Goal: Information Seeking & Learning: Find specific fact

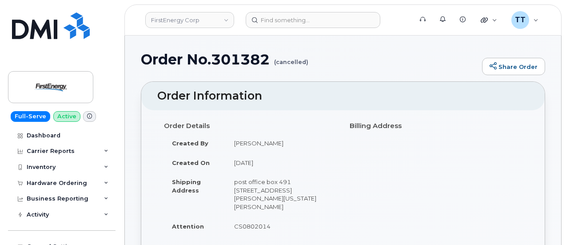
scroll to position [213, 0]
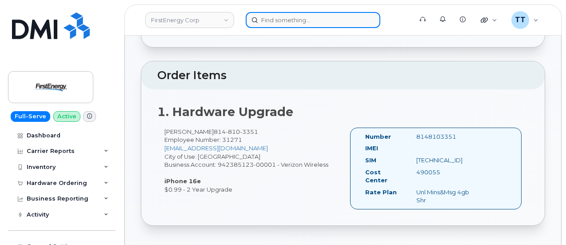
click at [294, 23] on input at bounding box center [313, 20] width 135 height 16
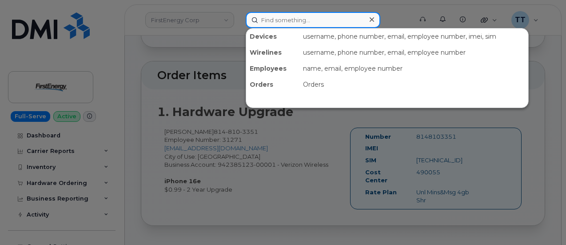
paste input "[PERSON_NAME]"
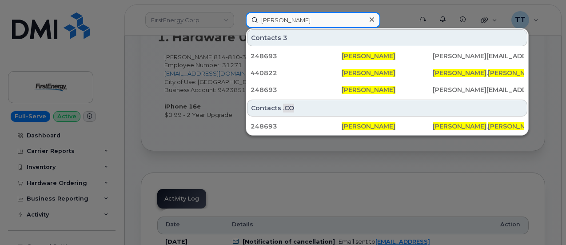
scroll to position [302, 0]
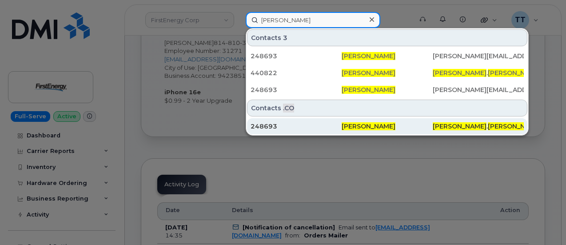
type input "[PERSON_NAME]"
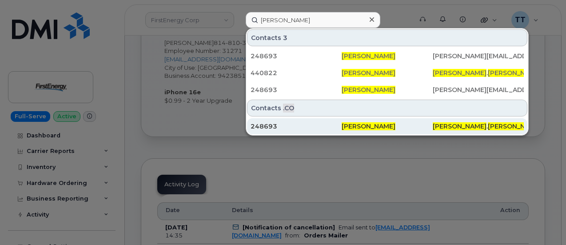
click at [323, 122] on div "248693" at bounding box center [295, 126] width 91 height 9
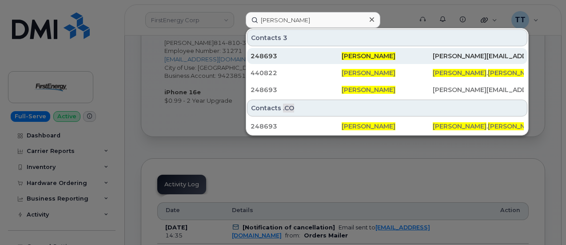
click at [348, 58] on span "[PERSON_NAME]" at bounding box center [369, 56] width 54 height 8
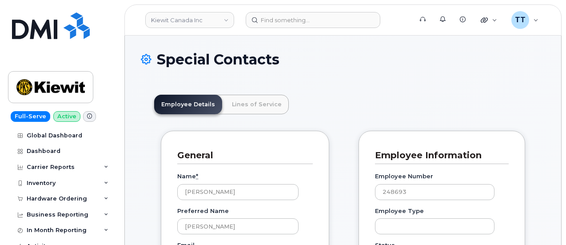
scroll to position [28, 0]
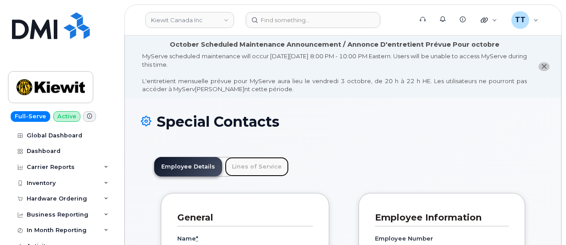
click at [239, 162] on link "Lines of Service" at bounding box center [257, 167] width 64 height 20
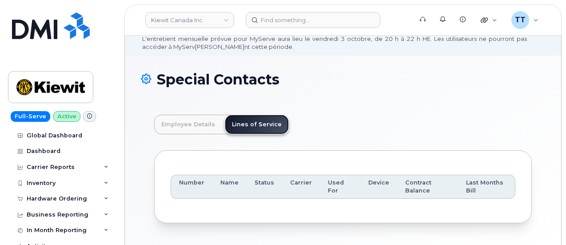
scroll to position [77, 0]
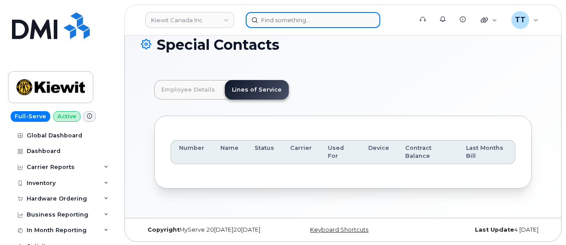
click at [288, 23] on input at bounding box center [313, 20] width 135 height 16
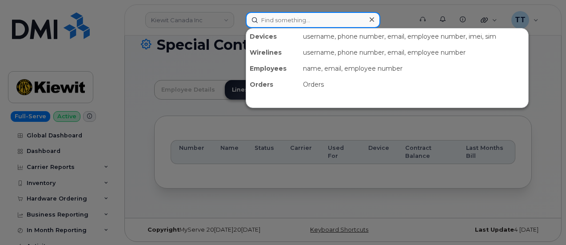
paste input "[PERSON_NAME]"
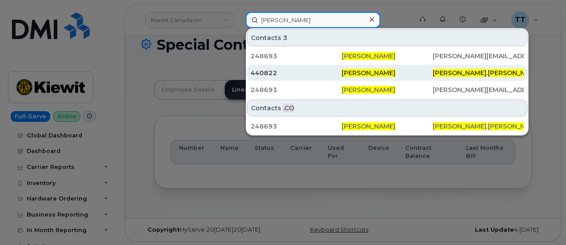
type input "[PERSON_NAME]"
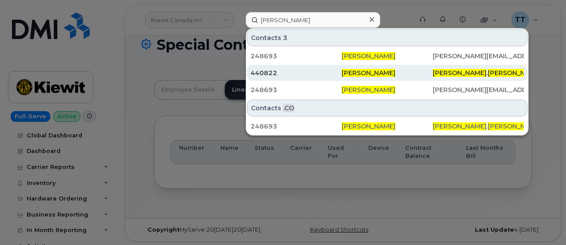
click at [290, 74] on div "440822" at bounding box center [295, 72] width 91 height 9
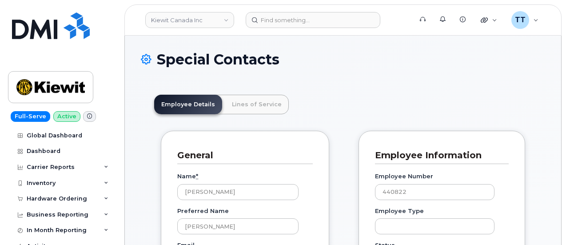
scroll to position [28, 0]
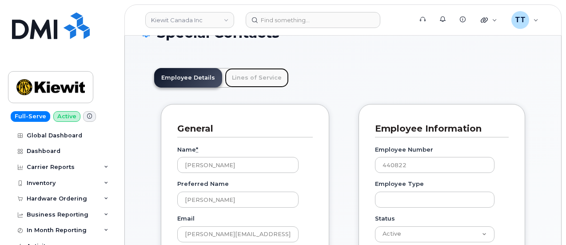
click at [247, 81] on link "Lines of Service" at bounding box center [257, 78] width 64 height 20
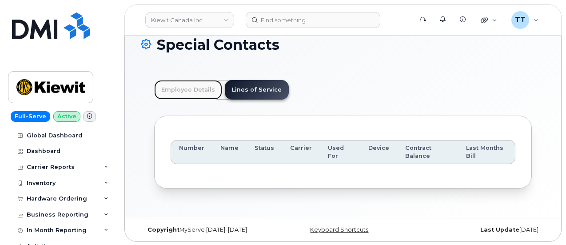
click at [186, 86] on link "Employee Details" at bounding box center [188, 90] width 68 height 20
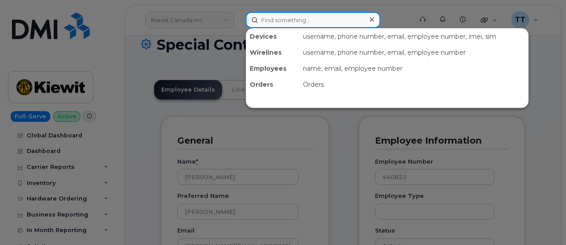
click at [290, 21] on input at bounding box center [313, 20] width 135 height 16
paste input "[PERSON_NAME]"
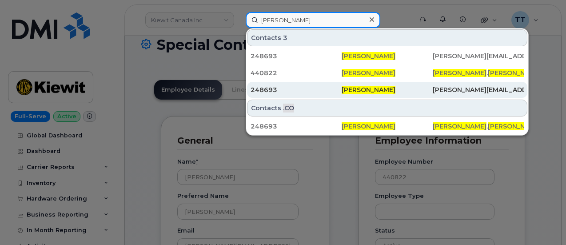
type input "[PERSON_NAME]"
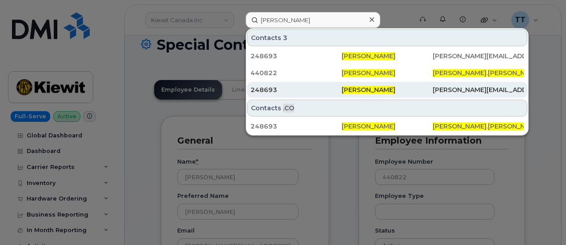
click at [289, 90] on div "248693" at bounding box center [295, 89] width 91 height 9
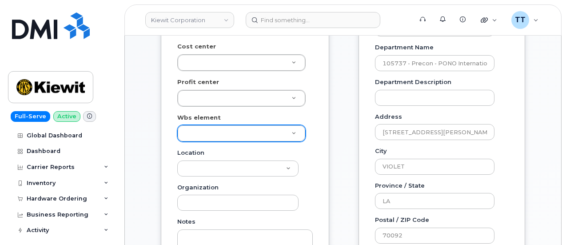
scroll to position [329, 0]
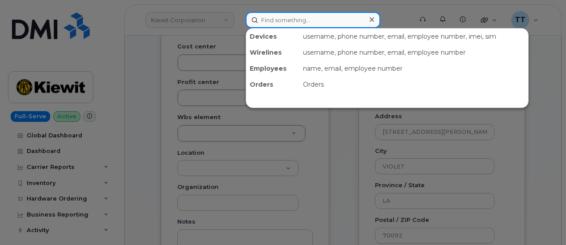
click at [284, 24] on input at bounding box center [313, 20] width 135 height 16
paste input "[PHONE_NUMBER]"
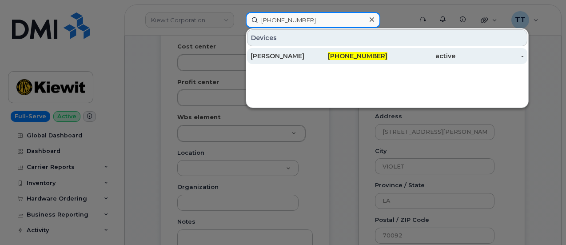
type input "[PHONE_NUMBER]"
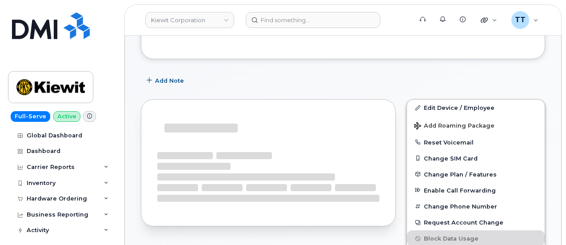
scroll to position [222, 0]
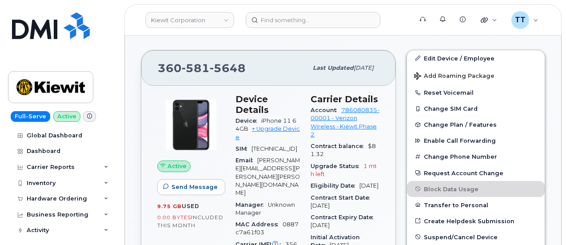
click at [191, 70] on span "581" at bounding box center [196, 67] width 28 height 13
copy span "360 581 5648"
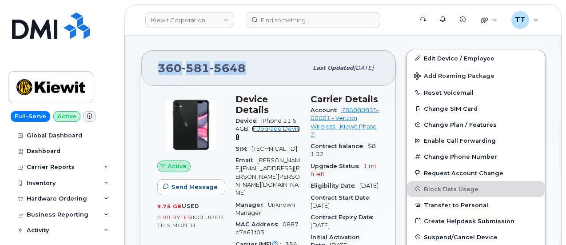
click at [263, 125] on link "+ Upgrade Device" at bounding box center [267, 132] width 64 height 15
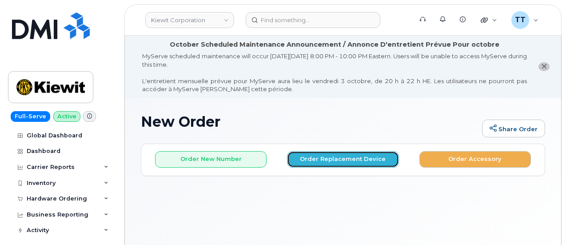
click at [337, 161] on button "Order Replacement Device" at bounding box center [342, 159] width 111 height 16
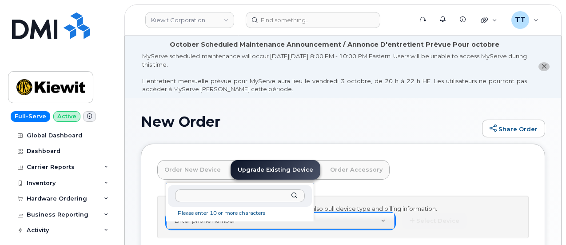
drag, startPoint x: 216, startPoint y: 229, endPoint x: 189, endPoint y: 196, distance: 42.9
click at [189, 196] on input "text" at bounding box center [240, 195] width 130 height 13
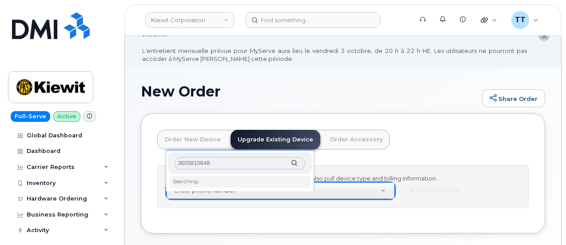
scroll to position [44, 0]
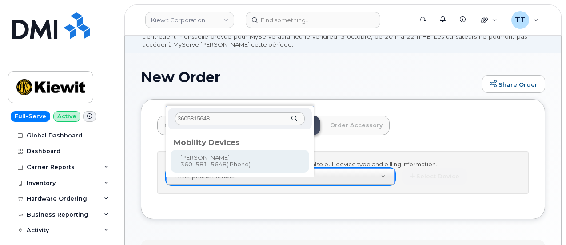
type input "3605815648"
type input "1166868"
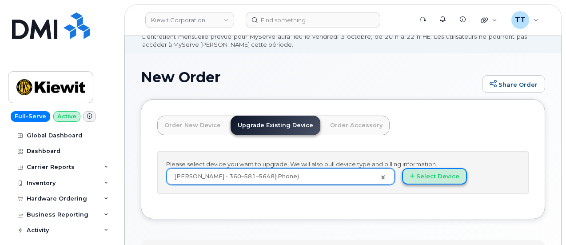
click at [402, 184] on button "Select Device" at bounding box center [434, 176] width 65 height 16
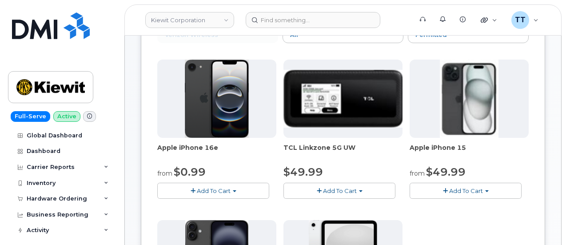
scroll to position [178, 0]
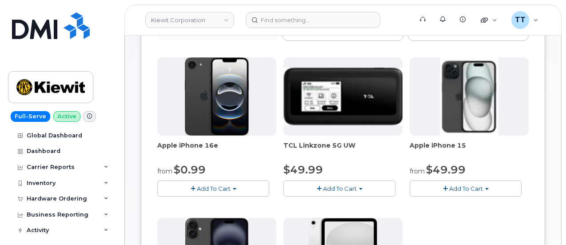
click at [219, 186] on button "Add To Cart" at bounding box center [213, 188] width 112 height 16
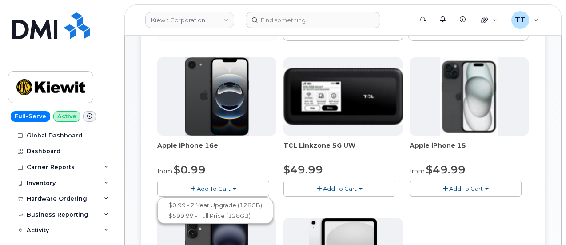
click at [449, 187] on span "Add To Cart" at bounding box center [466, 188] width 34 height 7
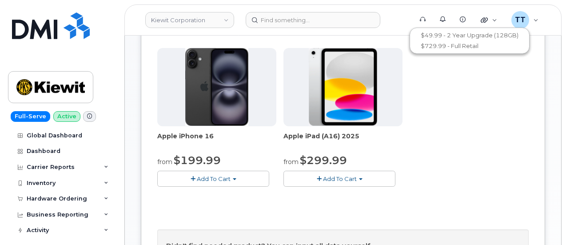
scroll to position [355, 0]
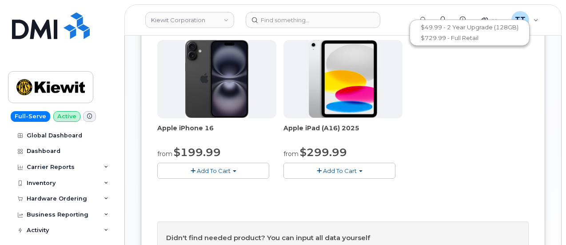
click at [197, 171] on span "Add To Cart" at bounding box center [214, 170] width 34 height 7
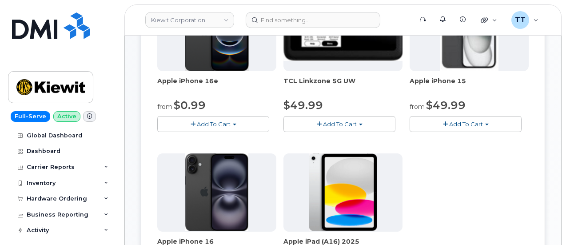
scroll to position [222, 0]
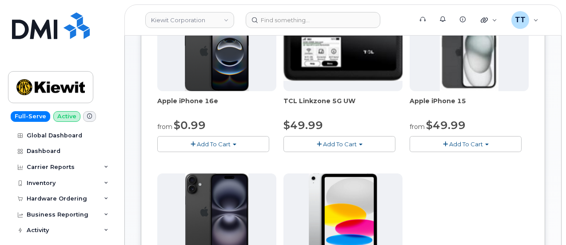
click at [204, 139] on button "Add To Cart" at bounding box center [213, 144] width 112 height 16
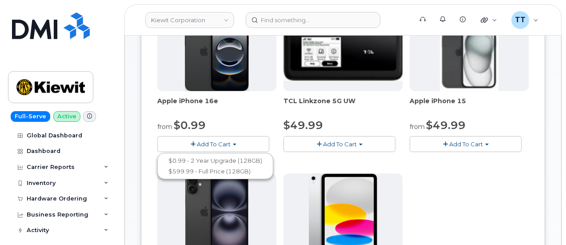
click at [449, 143] on span "Add To Cart" at bounding box center [466, 143] width 34 height 7
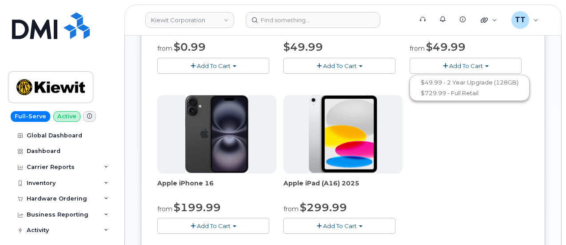
scroll to position [400, 0]
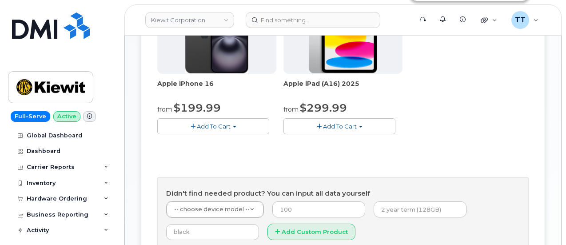
click at [204, 126] on span "Add To Cart" at bounding box center [214, 126] width 34 height 7
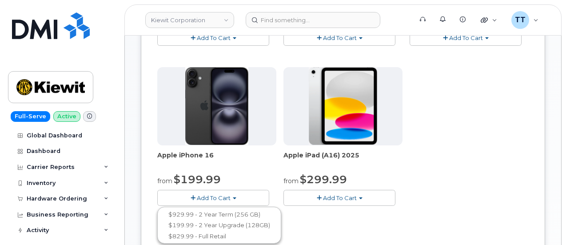
scroll to position [266, 0]
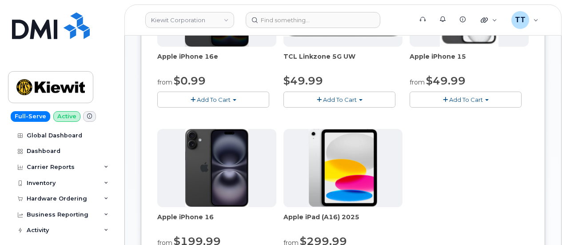
click at [197, 96] on span "Add To Cart" at bounding box center [214, 99] width 34 height 7
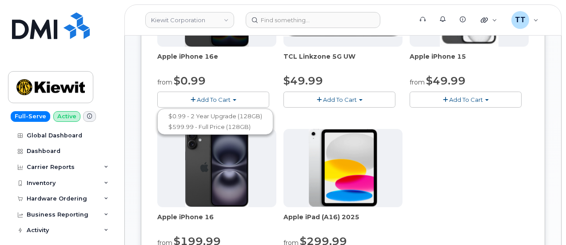
click at [350, 133] on div "Apple iPhone 16e from $0.99 Add To Cart $0.99 - 2 Year Upgrade (128GB) $599.99 …" at bounding box center [342, 124] width 371 height 313
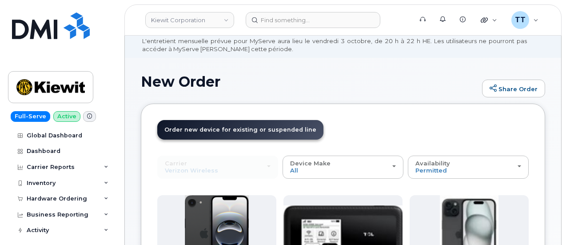
scroll to position [0, 0]
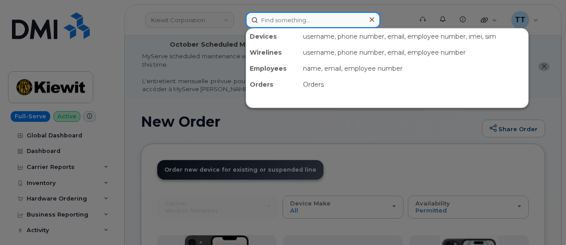
click at [281, 21] on input at bounding box center [313, 20] width 135 height 16
paste input "301171"
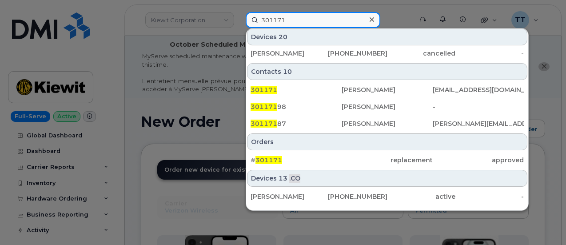
scroll to position [355, 0]
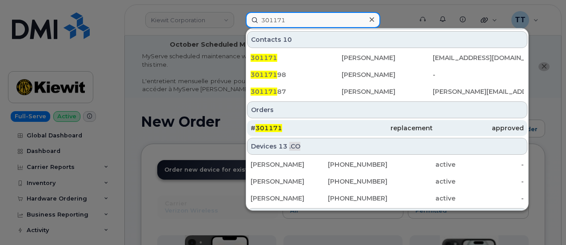
type input "301171"
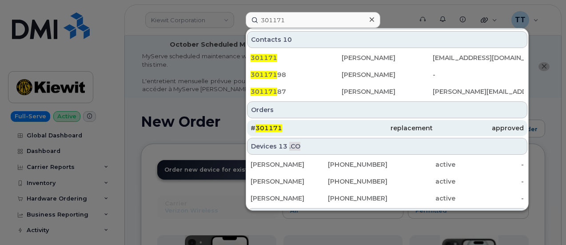
click at [293, 122] on div "# 301171" at bounding box center [295, 128] width 91 height 16
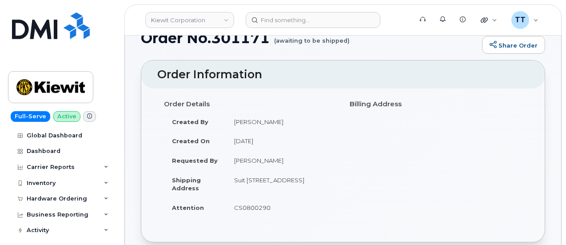
scroll to position [89, 0]
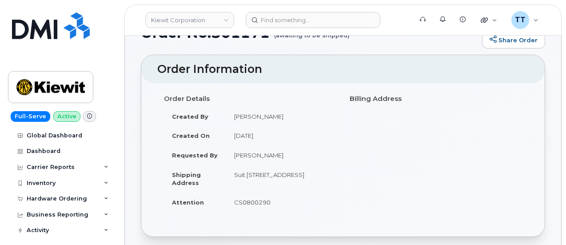
click at [254, 155] on td "[PERSON_NAME]" at bounding box center [281, 155] width 110 height 20
click at [246, 209] on td "CS0800290" at bounding box center [281, 202] width 110 height 20
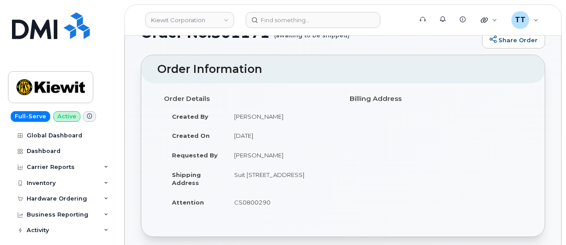
copy td "CS0800290"
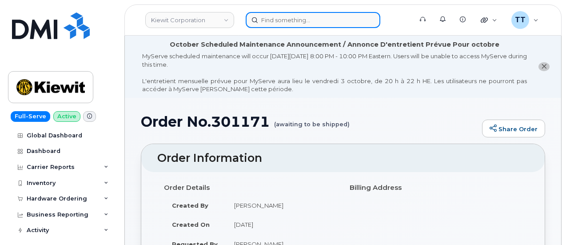
click at [307, 20] on input at bounding box center [313, 20] width 135 height 16
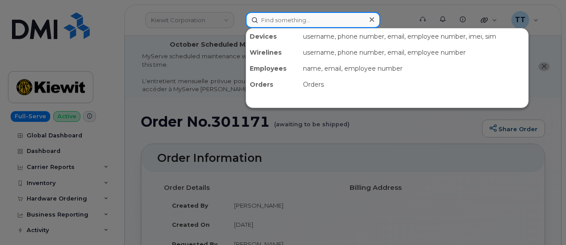
paste input "480-680-4098"
type input "480-680-4098"
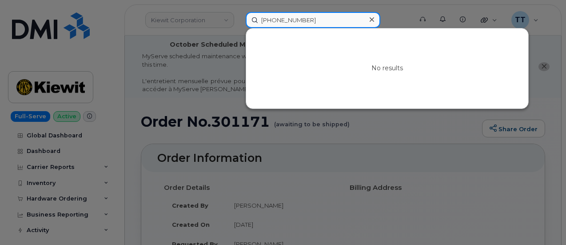
click at [279, 19] on input "480-680-4098" at bounding box center [313, 20] width 135 height 16
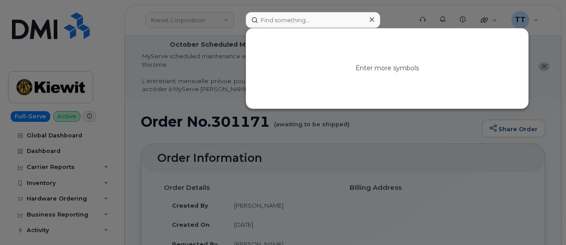
click at [286, 145] on div at bounding box center [283, 122] width 566 height 245
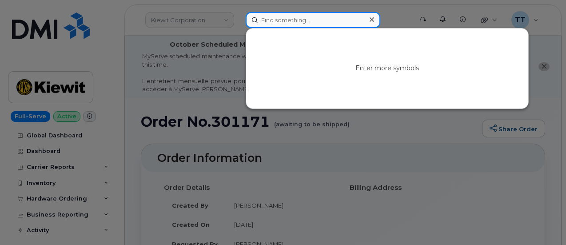
click at [296, 18] on input at bounding box center [313, 20] width 135 height 16
paste input "206-601-6493"
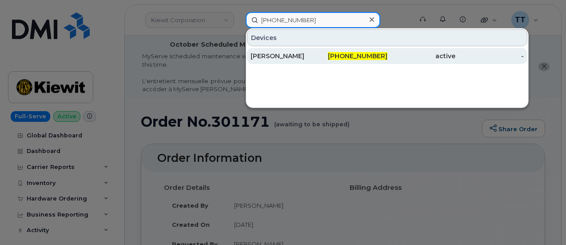
type input "206-601-6493"
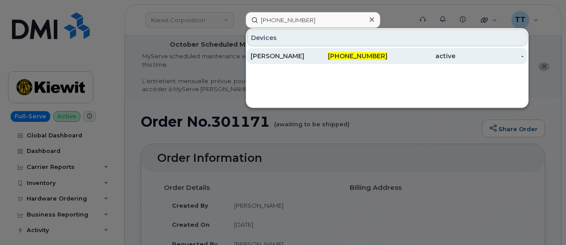
click at [291, 56] on div "CONOR DITMORE" at bounding box center [284, 56] width 68 height 9
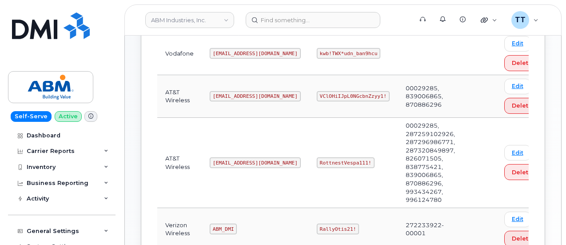
scroll to position [178, 0]
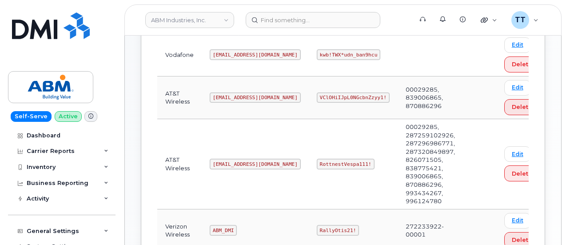
click at [223, 159] on code "abm@dminc.com" at bounding box center [255, 164] width 91 height 11
copy code "abm@dminc.com"
click at [317, 163] on code "RottnestVespa111!" at bounding box center [346, 164] width 58 height 11
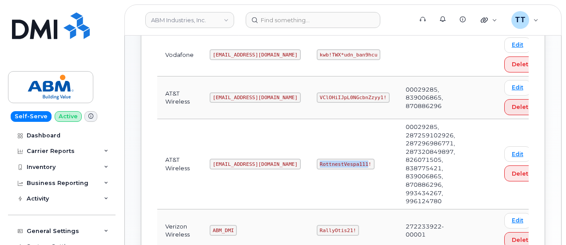
click at [317, 163] on code "RottnestVespa111!" at bounding box center [346, 164] width 58 height 11
copy code "RottnestVespa111!"
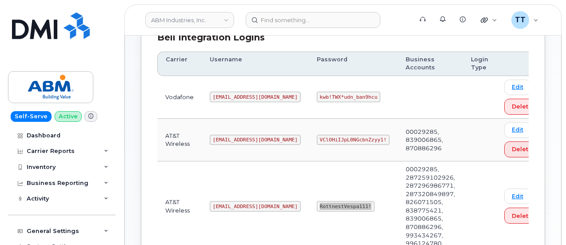
scroll to position [0, 0]
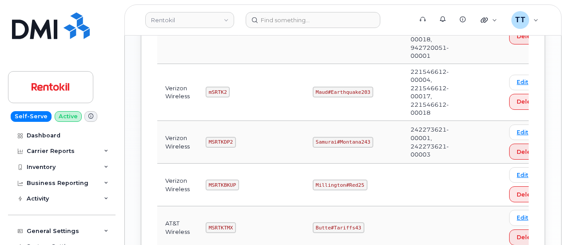
scroll to position [711, 0]
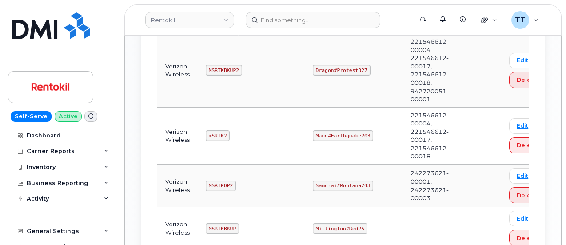
click at [324, 130] on code "Maud#Earthquake203" at bounding box center [343, 135] width 60 height 11
copy code "Maud#Earthquake203"
